Goal: Task Accomplishment & Management: Complete application form

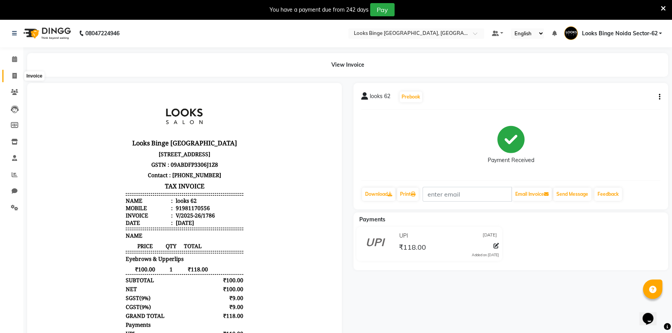
click at [15, 73] on icon at bounding box center [14, 76] width 4 height 6
select select "service"
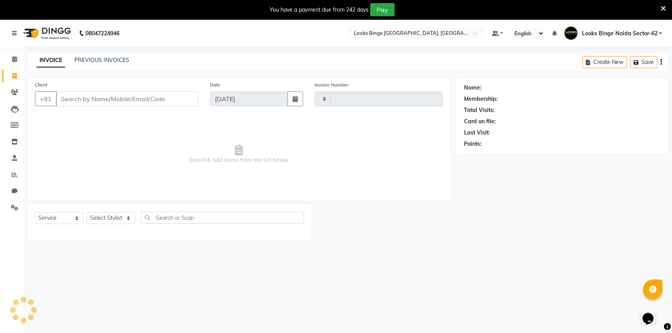
scroll to position [19, 0]
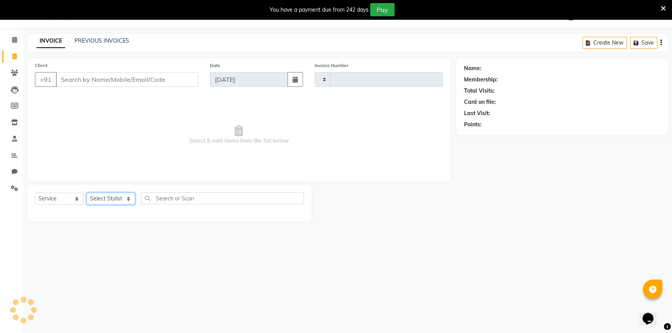
type input "1787"
click at [110, 200] on select "Select Stylist" at bounding box center [111, 199] width 49 height 12
select select "5378"
click at [87, 193] on select "Select Stylist ANJALI [PERSON_NAME] [PERSON_NAME] Counter_Sales Kasim Looks Bin…" at bounding box center [113, 199] width 52 height 12
click at [109, 199] on select "Select Stylist ANJALI [PERSON_NAME] [PERSON_NAME] Counter_Sales Kasim Looks Bin…" at bounding box center [113, 199] width 52 height 12
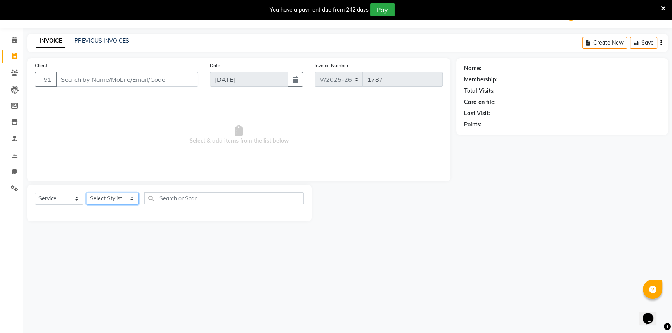
select select "35558"
click at [87, 193] on select "Select Stylist ANJALI [PERSON_NAME] [PERSON_NAME] Counter_Sales Kasim Looks Bin…" at bounding box center [113, 199] width 52 height 12
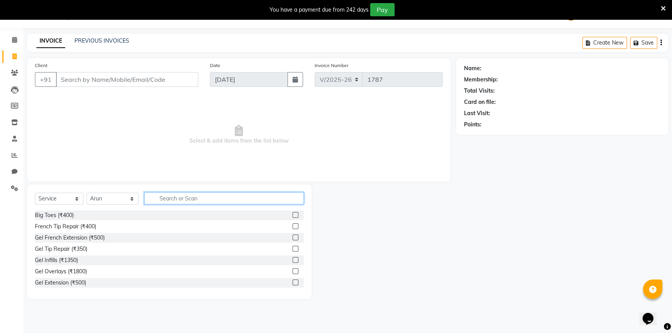
click at [165, 194] on input "text" at bounding box center [223, 198] width 159 height 12
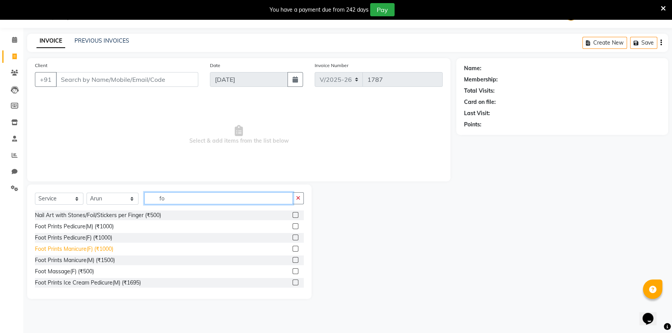
type input "fo"
click at [90, 251] on div "Foot Prints Manicure(F) (₹1000)" at bounding box center [74, 249] width 78 height 8
checkbox input "false"
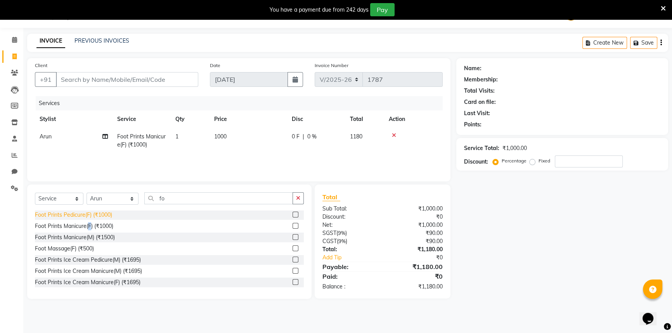
scroll to position [35, 0]
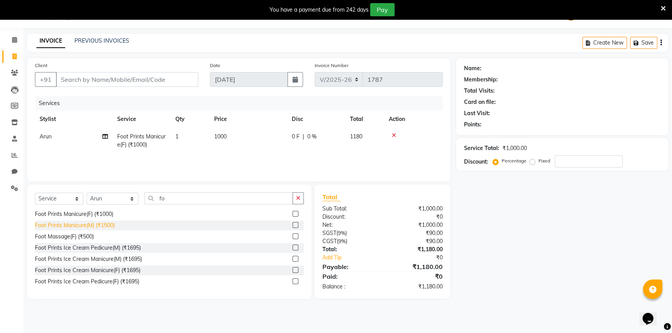
click at [95, 225] on div "Foot Prints Manicure(M) (₹1500)" at bounding box center [75, 226] width 80 height 8
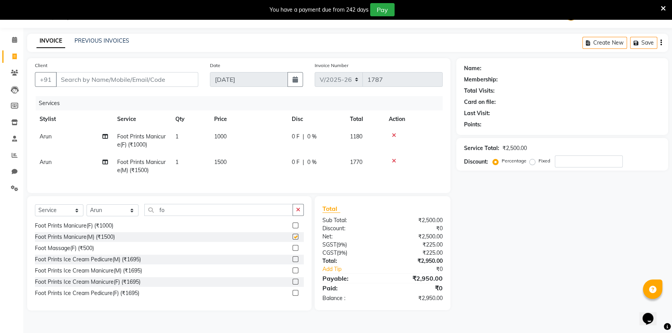
checkbox input "false"
click at [393, 135] on icon at bounding box center [394, 135] width 4 height 5
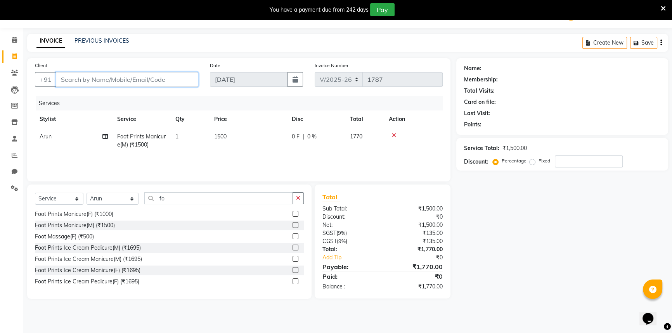
click at [100, 80] on input "Client" at bounding box center [127, 79] width 142 height 15
drag, startPoint x: 99, startPoint y: 80, endPoint x: 78, endPoint y: 79, distance: 21.0
click at [78, 79] on input "Client" at bounding box center [127, 79] width 142 height 15
type input "9"
type input "0"
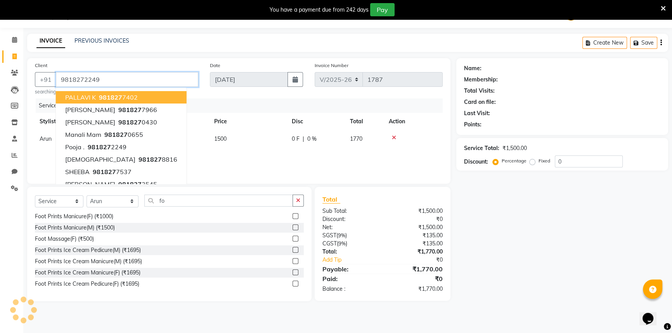
type input "9818272249"
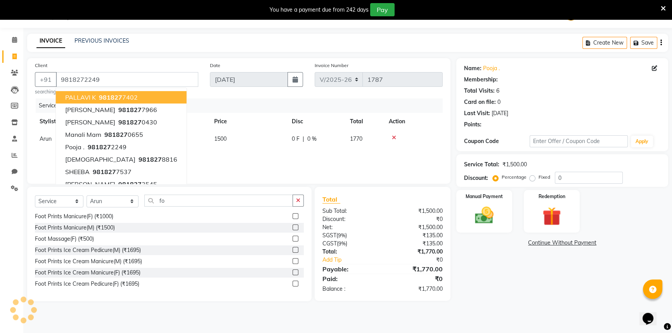
select select "1: Object"
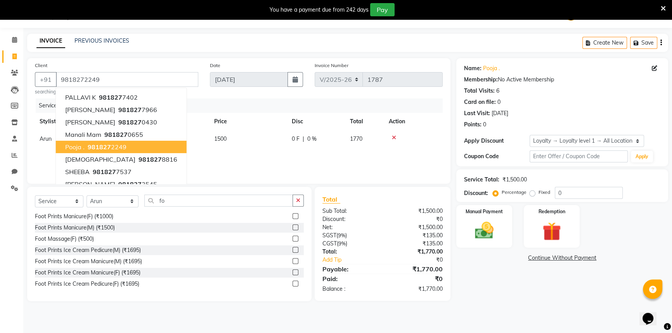
click at [99, 143] on span "981827" at bounding box center [99, 147] width 23 height 8
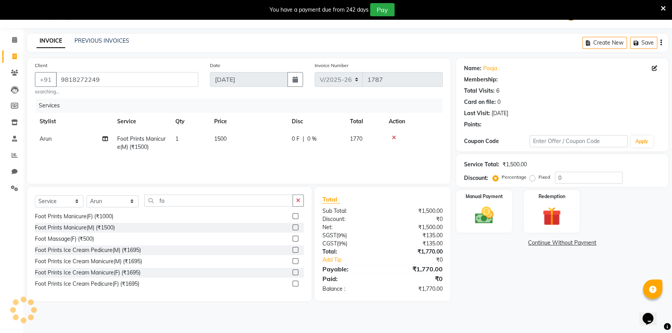
select select "1: Object"
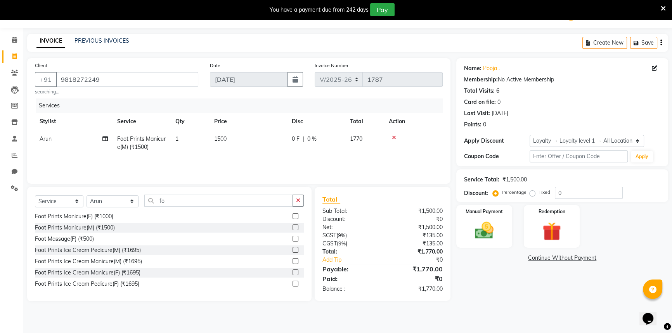
click at [463, 303] on main "INVOICE PREVIOUS INVOICES Create New Save Client [PHONE_NUMBER] searching... Da…" at bounding box center [347, 173] width 649 height 279
click at [492, 232] on img at bounding box center [484, 231] width 31 height 22
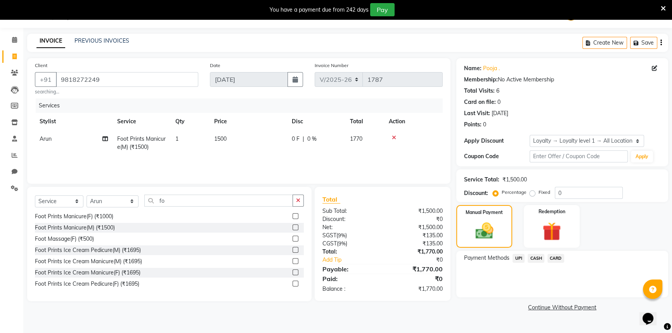
click at [521, 256] on span "UPI" at bounding box center [519, 258] width 12 height 9
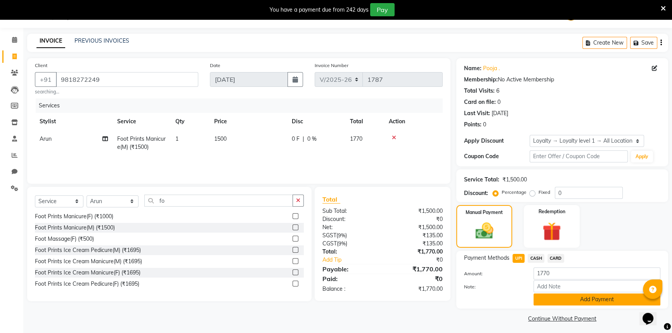
click at [568, 301] on button "Add Payment" at bounding box center [597, 300] width 127 height 12
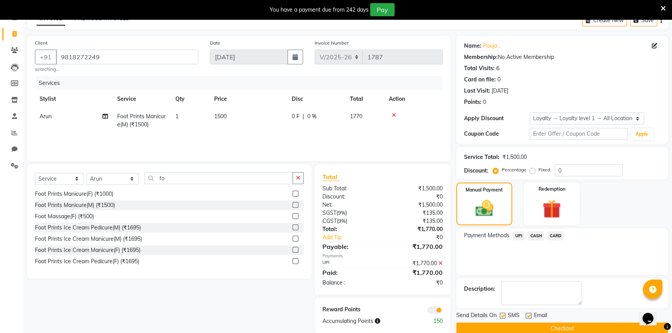
scroll to position [54, 0]
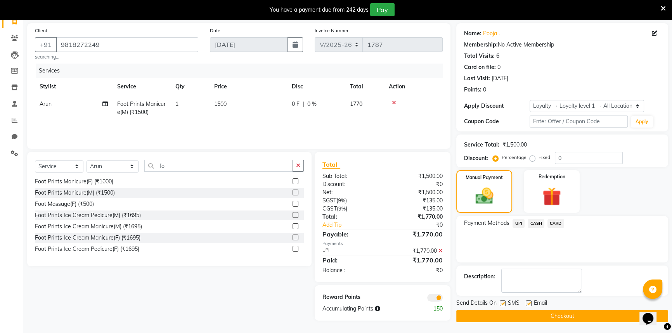
click at [565, 317] on button "Checkout" at bounding box center [562, 316] width 212 height 12
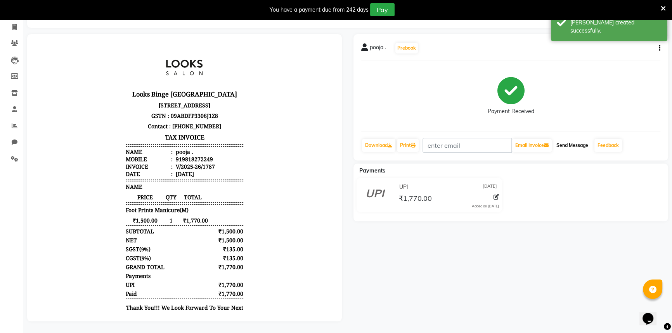
click at [572, 139] on button "Send Message" at bounding box center [572, 145] width 38 height 13
